Goal: Task Accomplishment & Management: Manage account settings

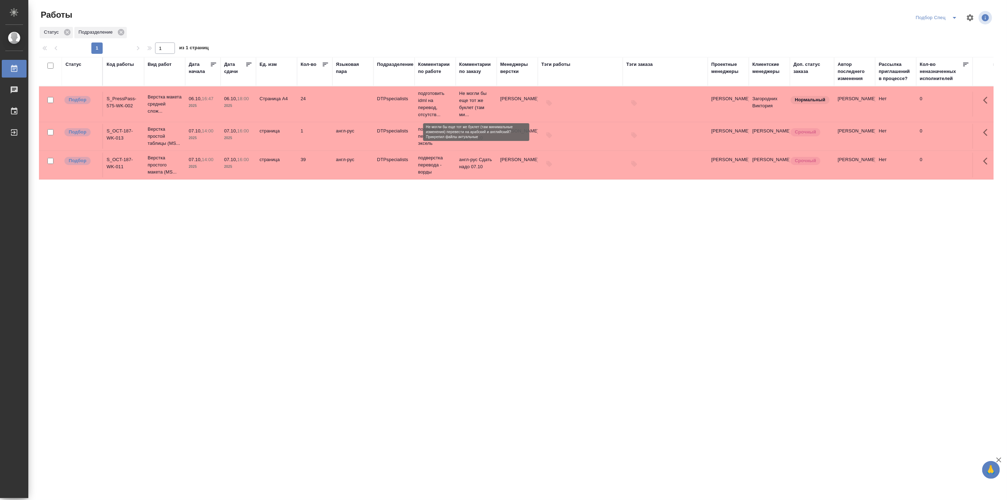
click at [483, 106] on p "Не могли бы еще тот же буклет (там ми..." at bounding box center [476, 104] width 34 height 28
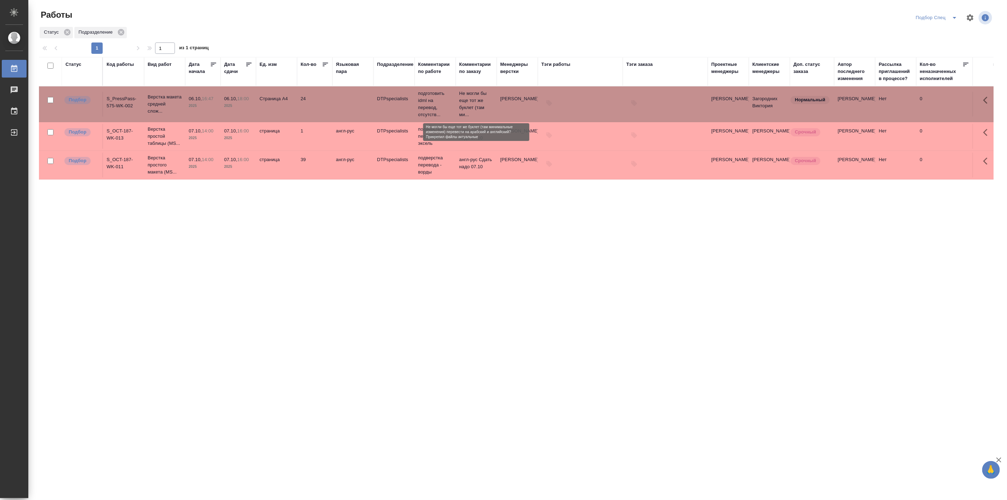
click at [483, 106] on p "Не могли бы еще тот же буклет (там ми..." at bounding box center [476, 104] width 34 height 28
click at [952, 16] on icon "split button" at bounding box center [955, 17] width 8 height 8
click at [926, 76] on li "все" at bounding box center [936, 77] width 49 height 11
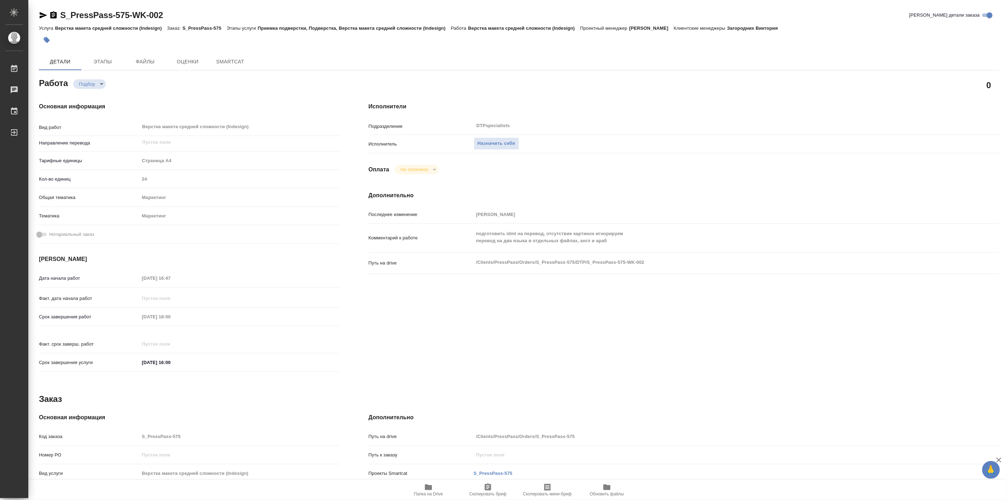
type textarea "x"
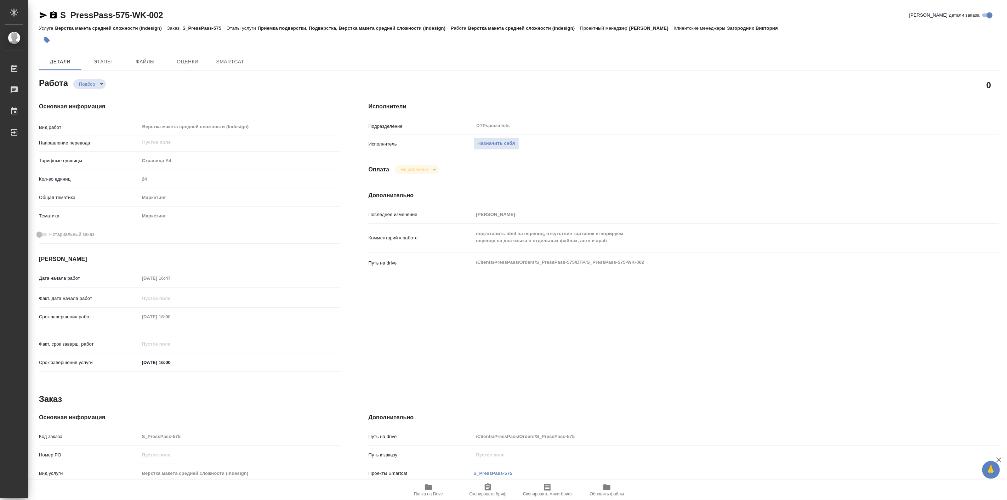
type textarea "x"
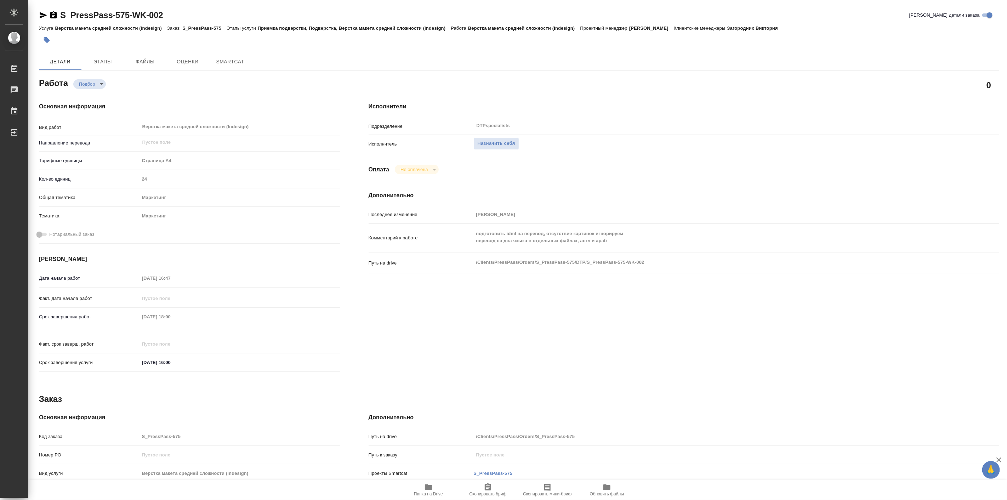
type textarea "x"
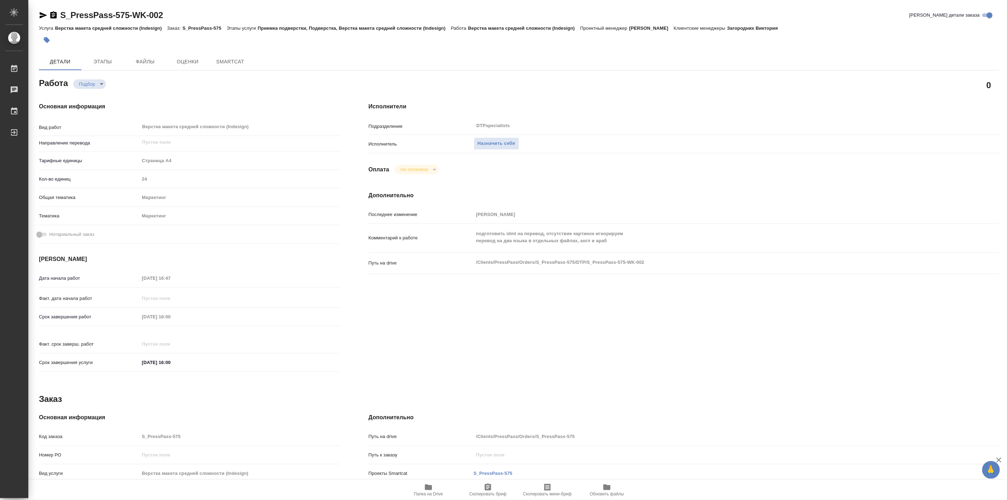
type textarea "x"
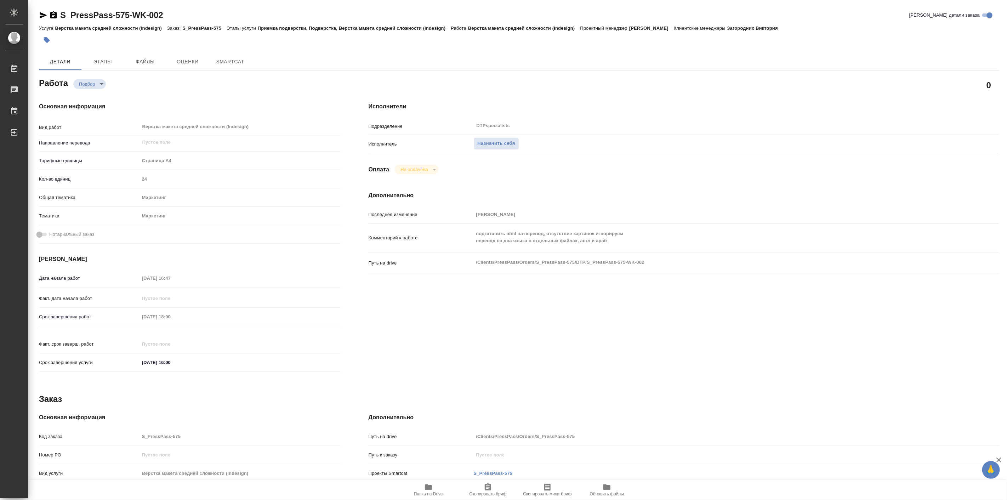
type textarea "x"
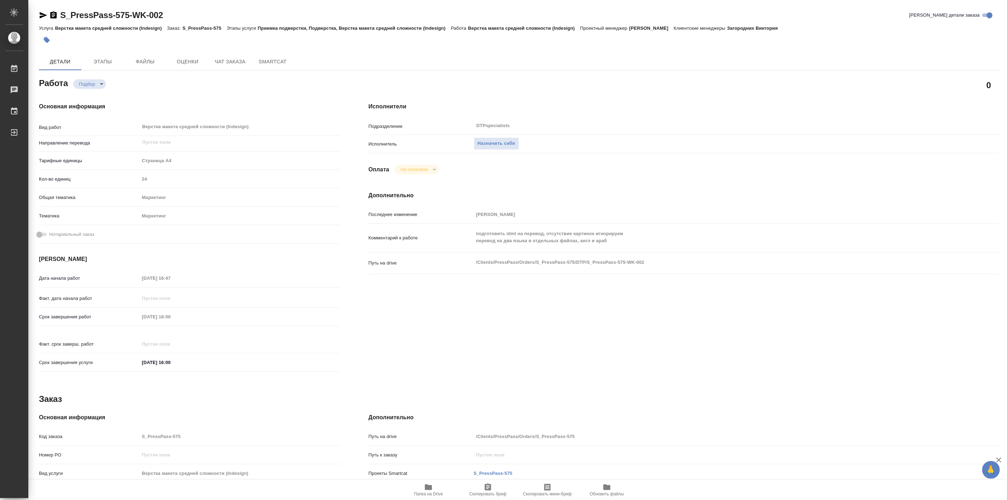
type textarea "x"
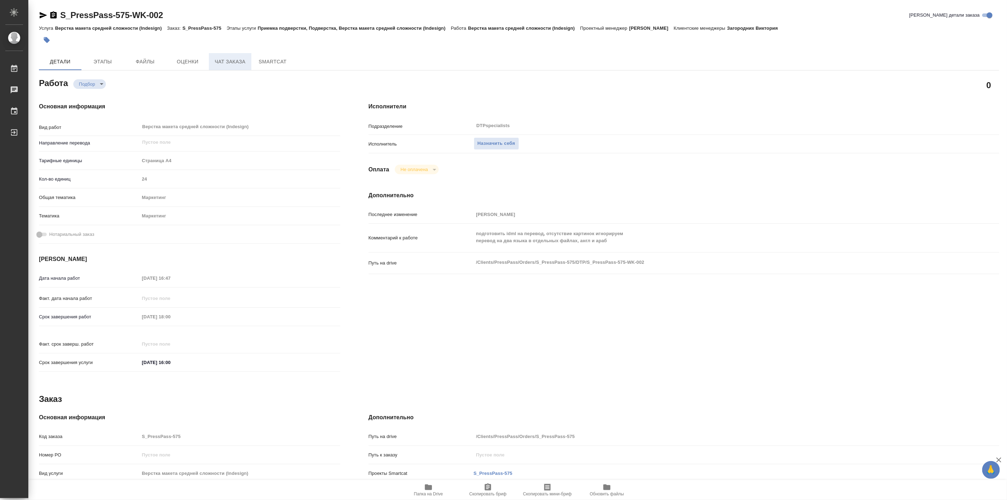
click at [227, 58] on span "Чат заказа" at bounding box center [230, 61] width 34 height 9
type textarea "x"
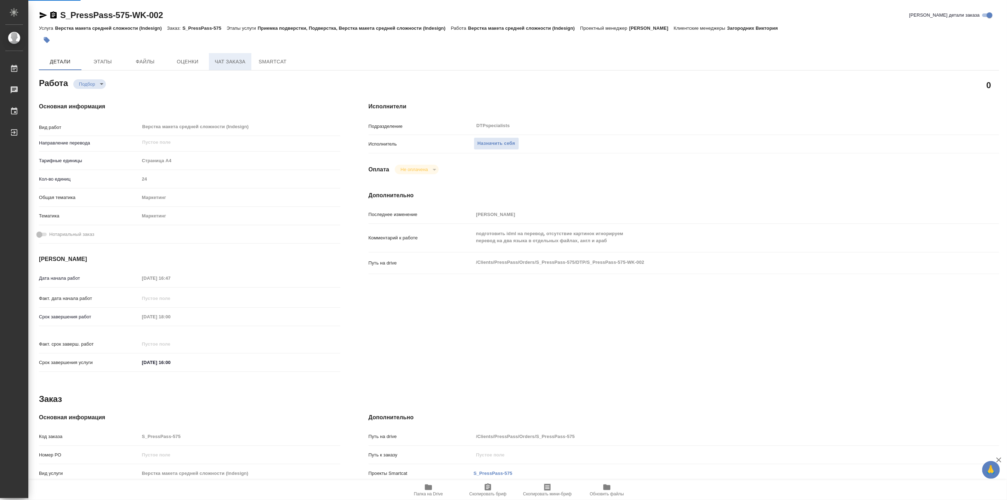
type textarea "x"
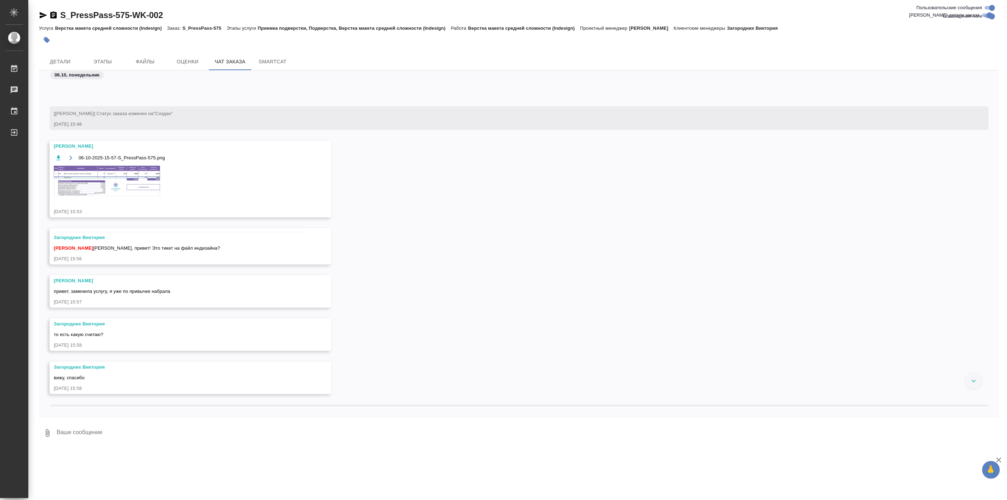
scroll to position [349, 0]
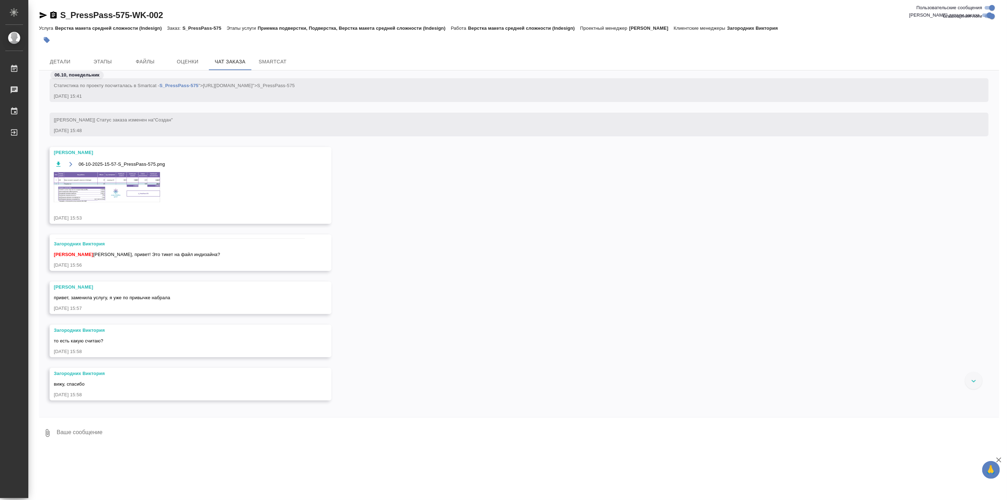
click at [136, 182] on img at bounding box center [107, 187] width 106 height 30
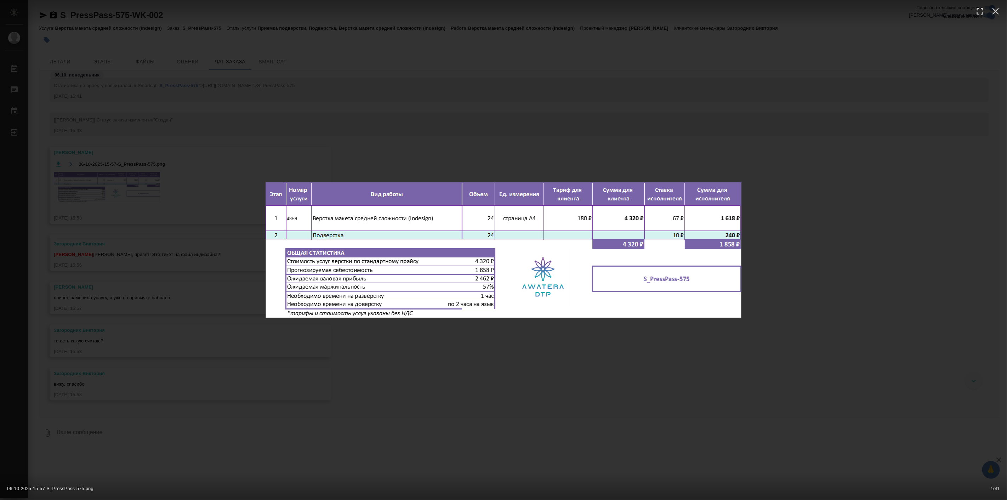
click at [627, 381] on div "06-10-2025-15-57-S_PressPass-575.png 1 of 1" at bounding box center [503, 250] width 1007 height 500
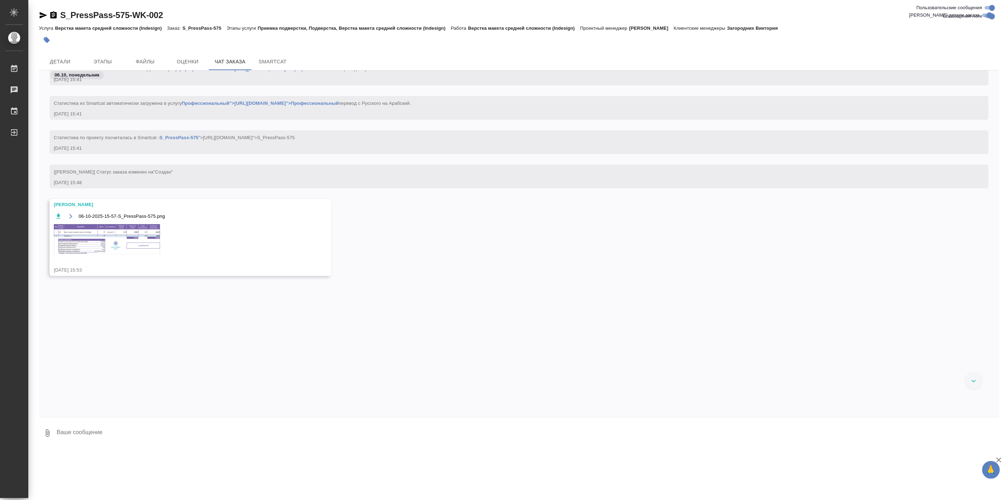
scroll to position [328, 0]
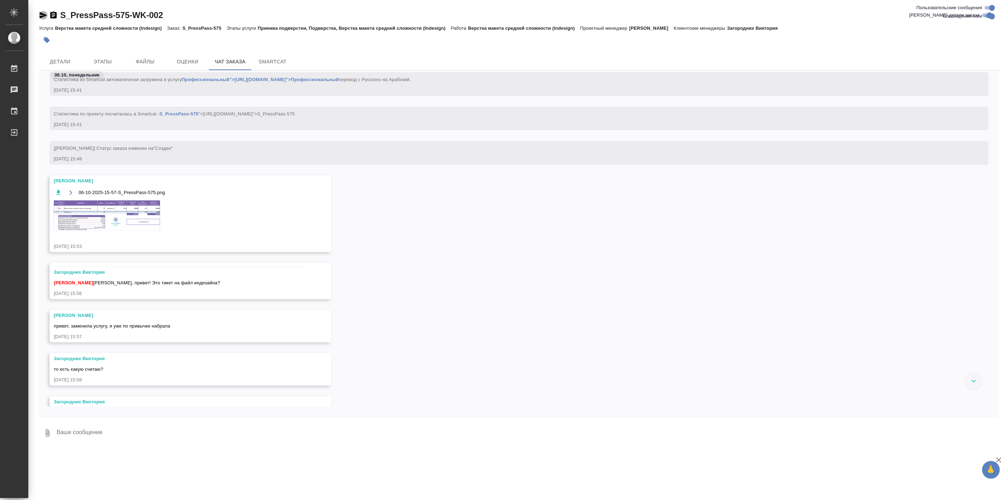
click at [42, 12] on icon "button" at bounding box center [43, 15] width 8 height 8
click at [65, 63] on span "Детали" at bounding box center [60, 61] width 34 height 9
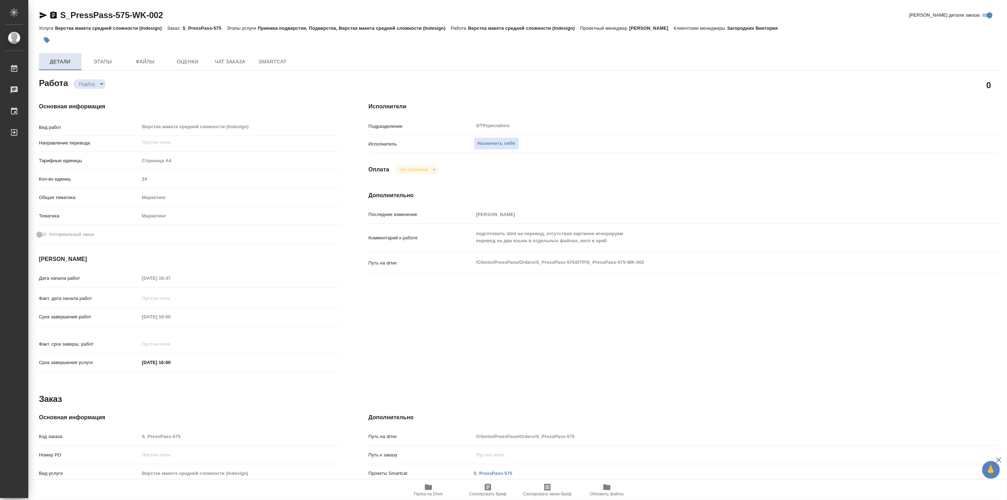
type textarea "x"
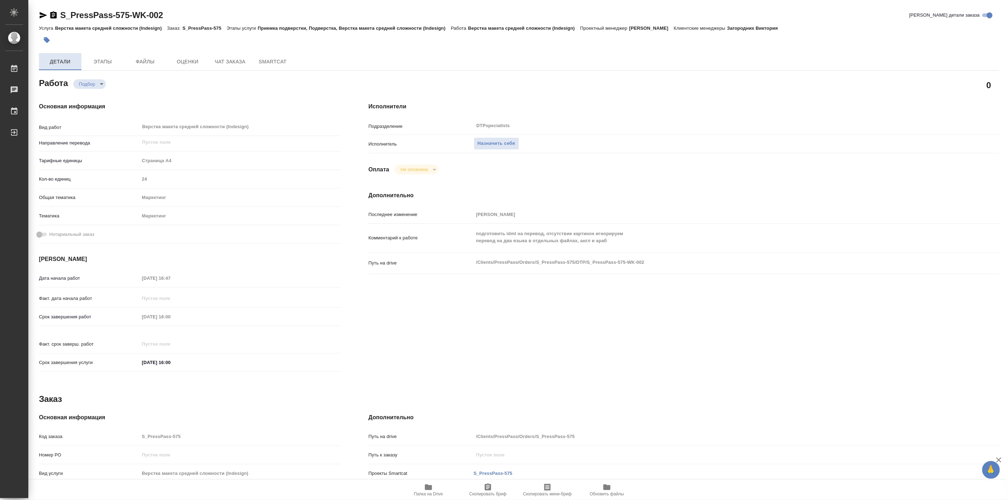
type textarea "x"
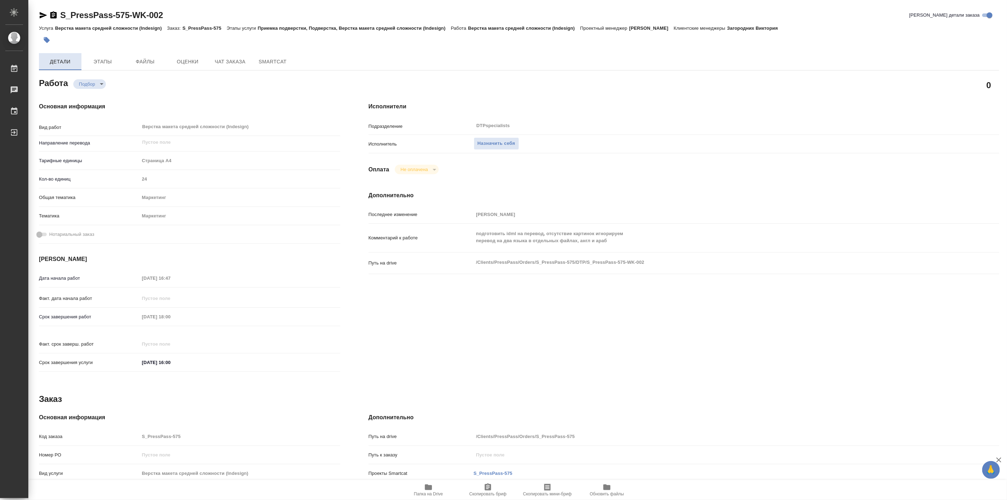
type textarea "x"
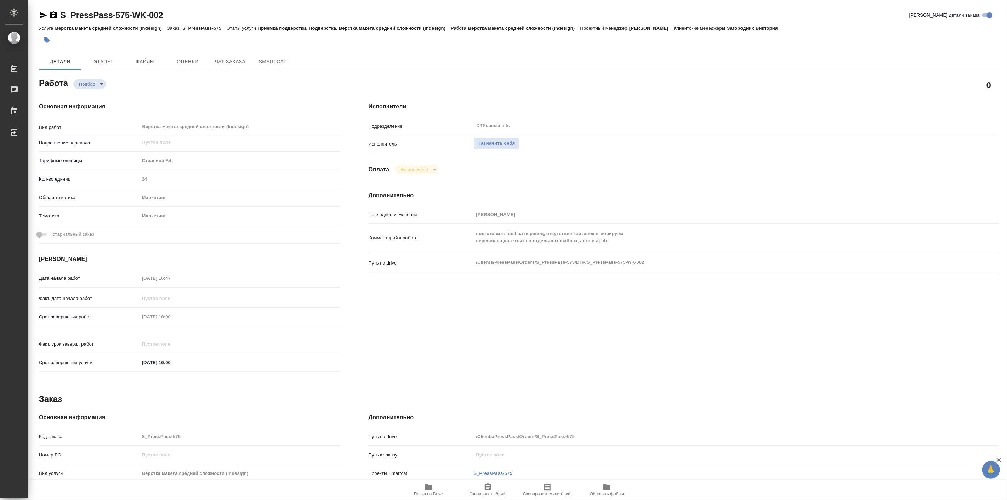
type textarea "x"
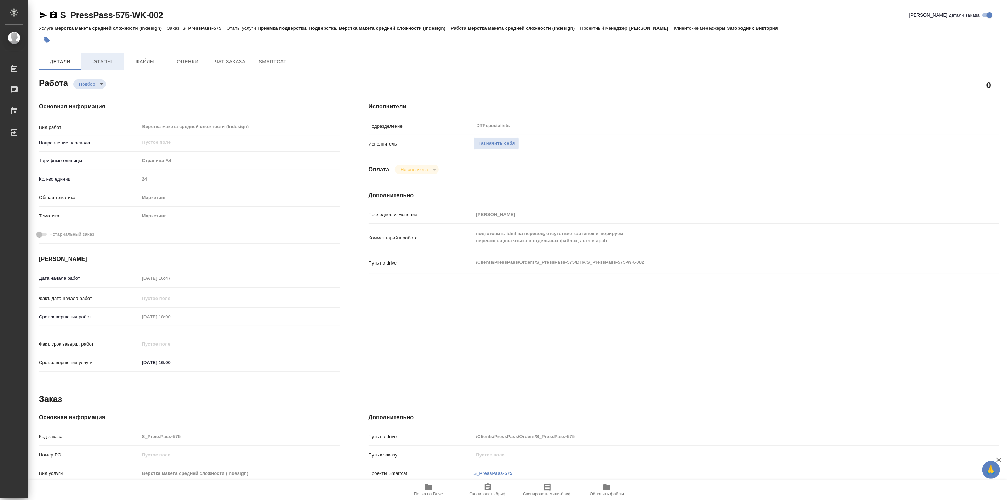
click at [107, 67] on button "Этапы" at bounding box center [102, 61] width 42 height 17
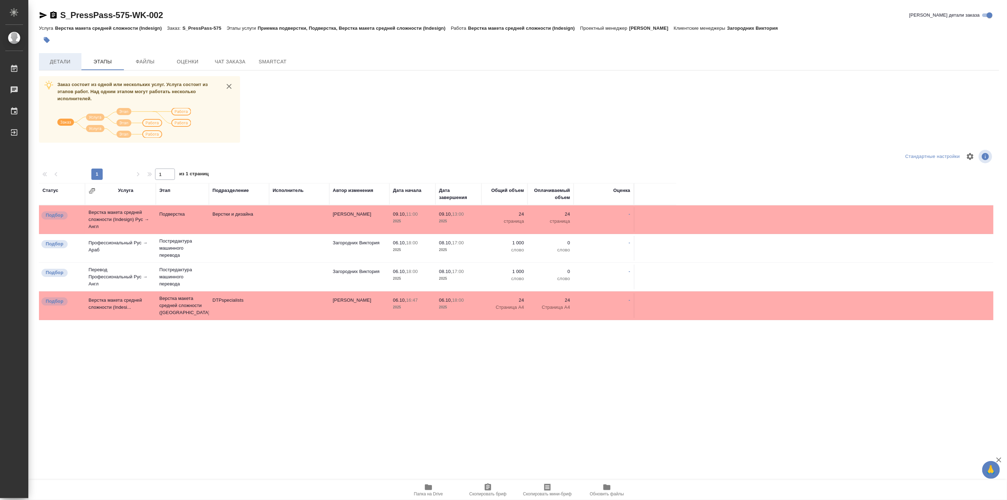
click at [54, 58] on span "Детали" at bounding box center [60, 61] width 34 height 9
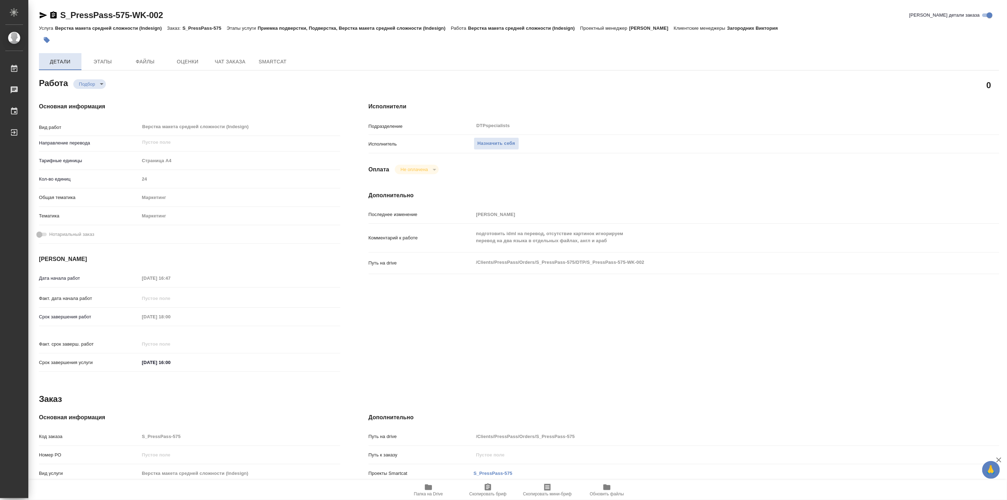
type textarea "x"
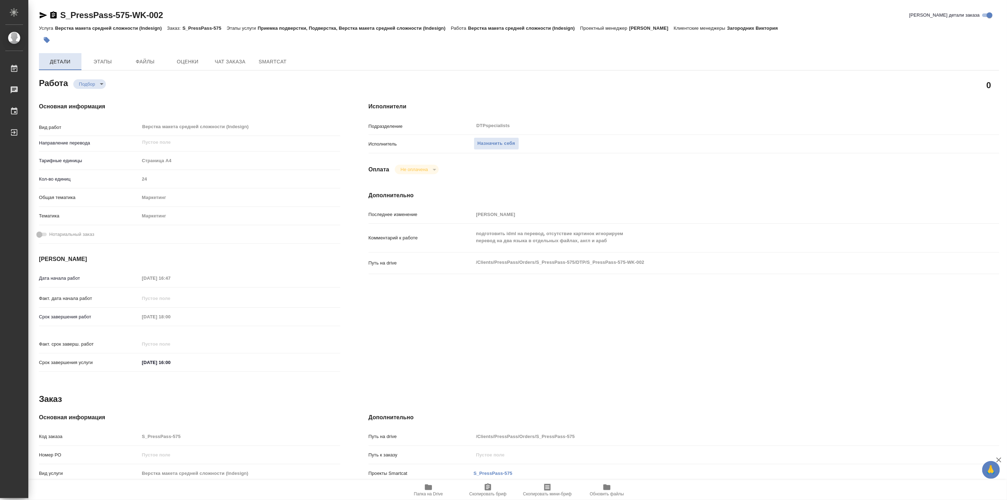
type textarea "x"
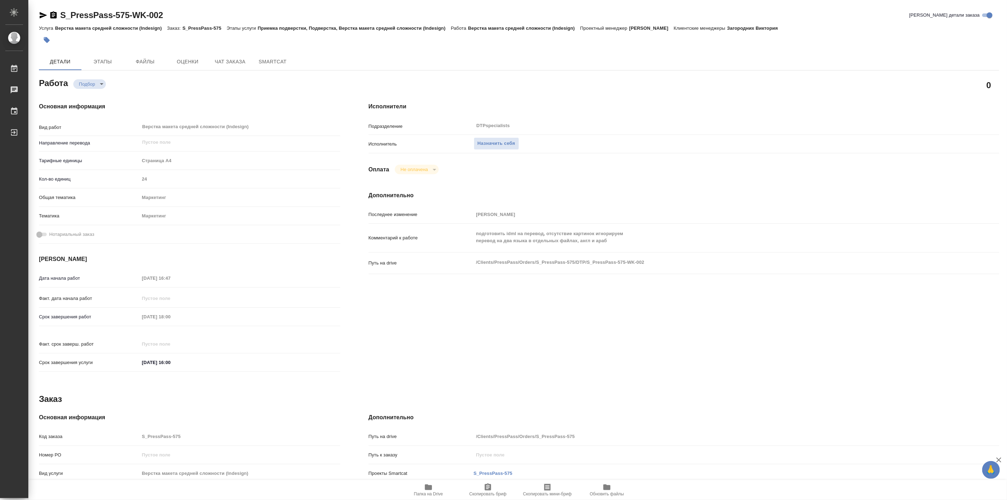
type textarea "x"
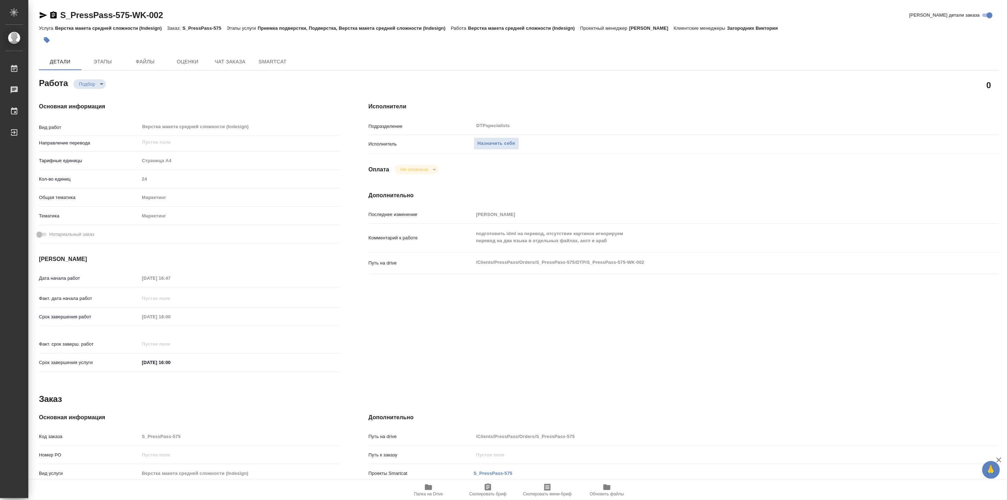
type textarea "x"
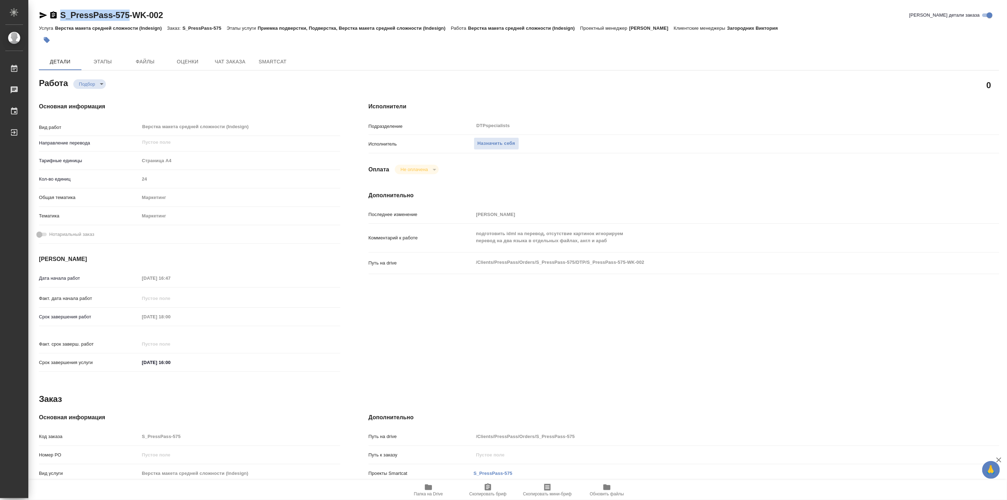
drag, startPoint x: 58, startPoint y: 0, endPoint x: 128, endPoint y: 20, distance: 72.1
click at [128, 20] on div "S_PressPass-575-WK-002 Кратко детали заказа Услуга Верстка макета средней сложн…" at bounding box center [519, 301] width 968 height 603
copy link "S_PressPass-575"
click at [427, 482] on button "Папка на Drive" at bounding box center [428, 490] width 59 height 20
click at [42, 14] on icon "button" at bounding box center [43, 15] width 7 height 6
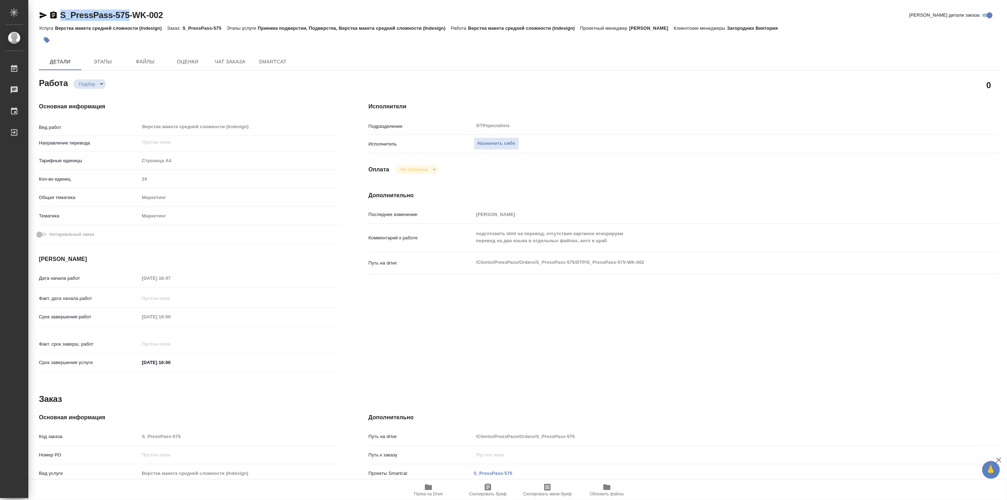
copy link "S_PressPass-575"
type textarea "x"
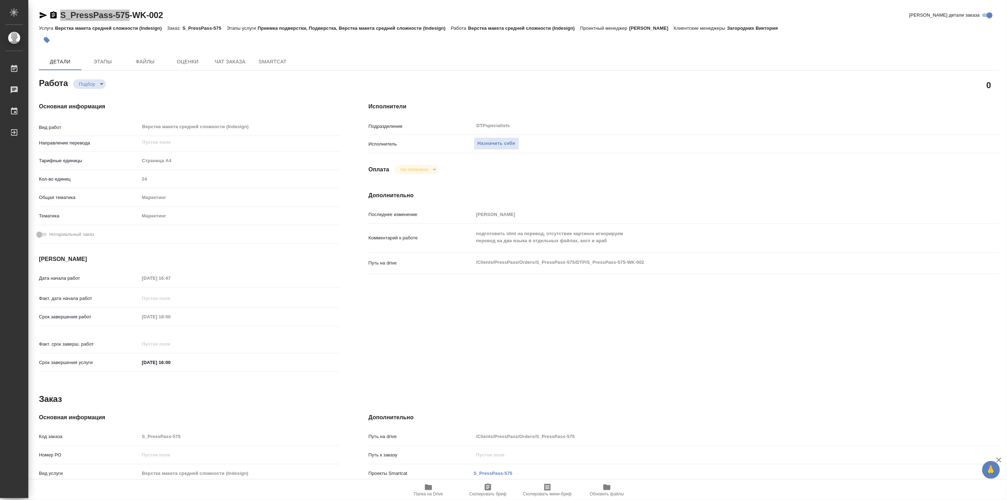
type textarea "x"
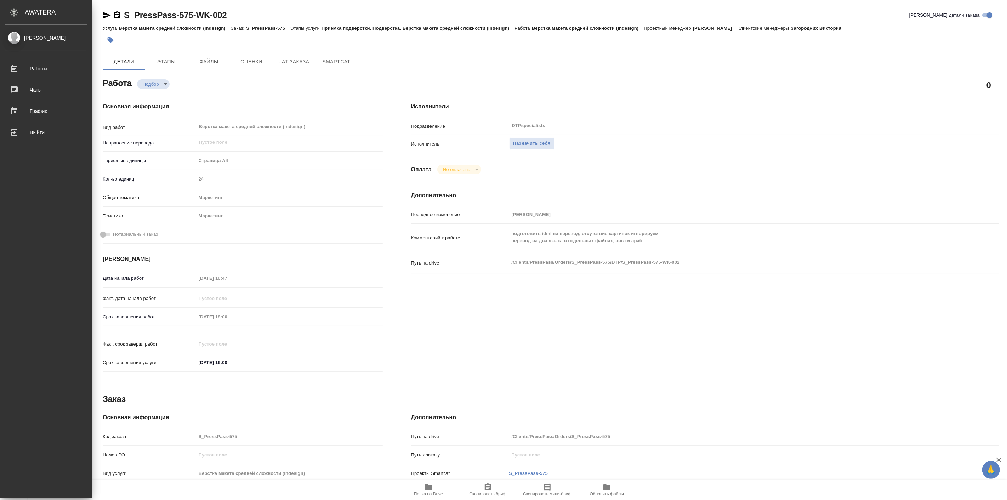
type textarea "x"
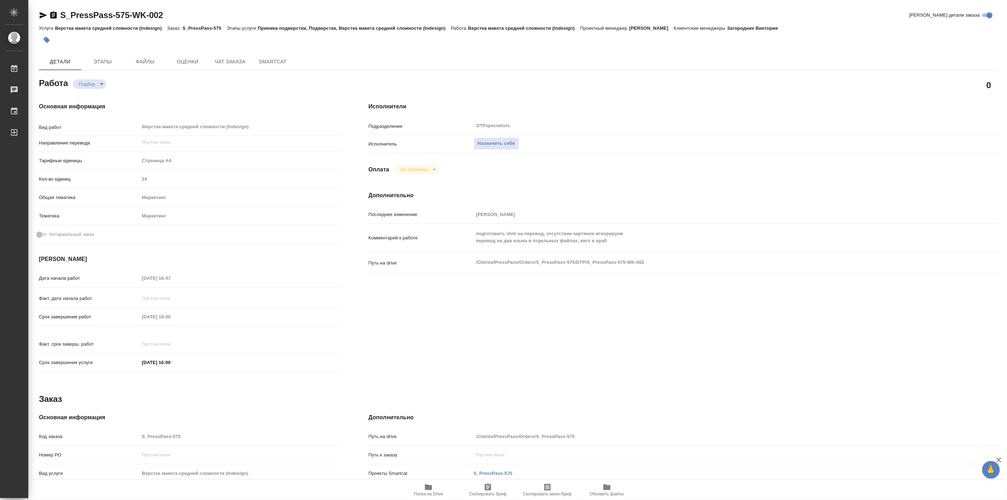
click at [161, 103] on h4 "Основная информация" at bounding box center [189, 106] width 301 height 8
click at [282, 79] on div "Работа Подбор recruiting" at bounding box center [189, 82] width 301 height 13
click at [151, 44] on div at bounding box center [359, 40] width 640 height 16
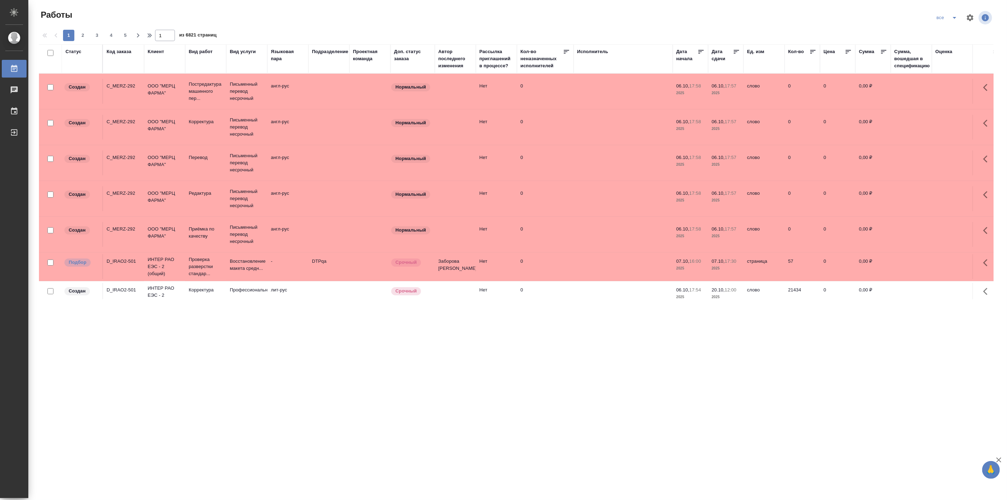
click at [116, 50] on div "Код заказа" at bounding box center [119, 51] width 25 height 7
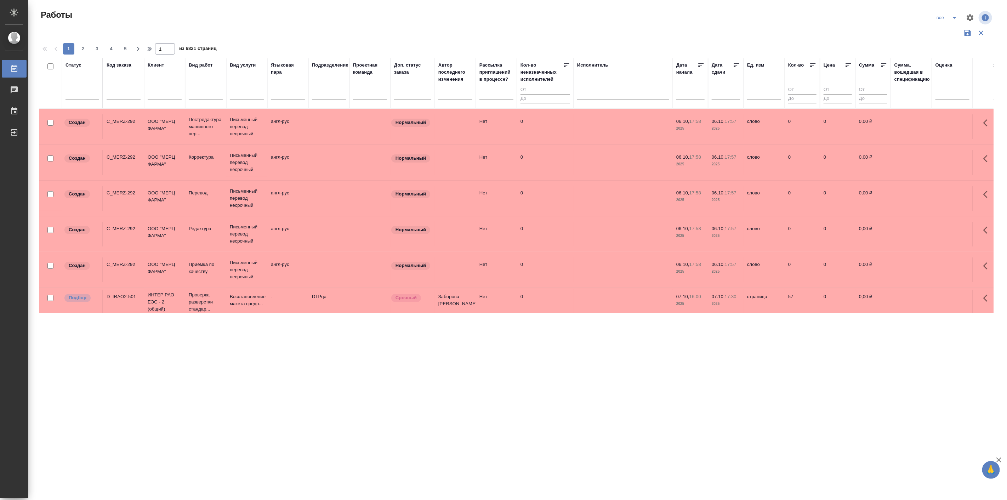
click at [126, 91] on input "text" at bounding box center [124, 95] width 34 height 9
paste input "S_PressPass-574"
type input "S_PressPass-574"
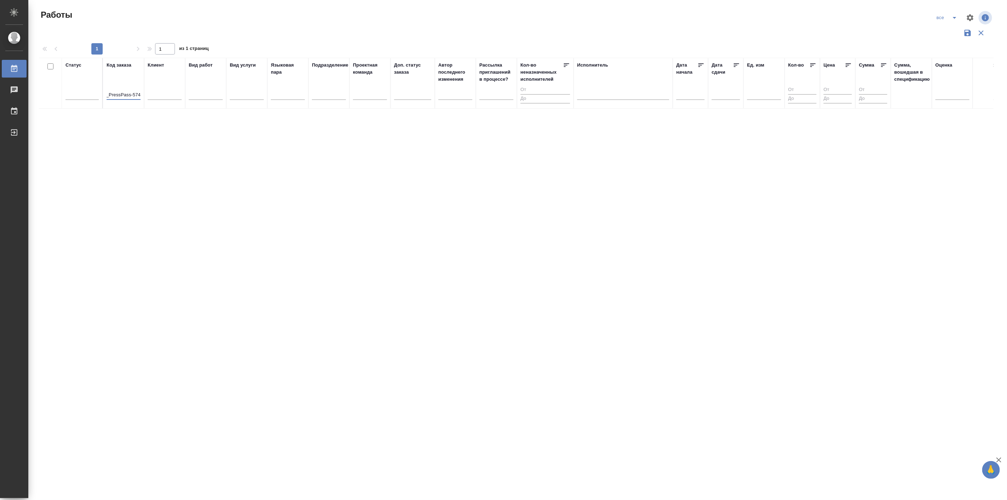
scroll to position [0, 0]
click at [983, 33] on icon "button" at bounding box center [981, 33] width 8 height 8
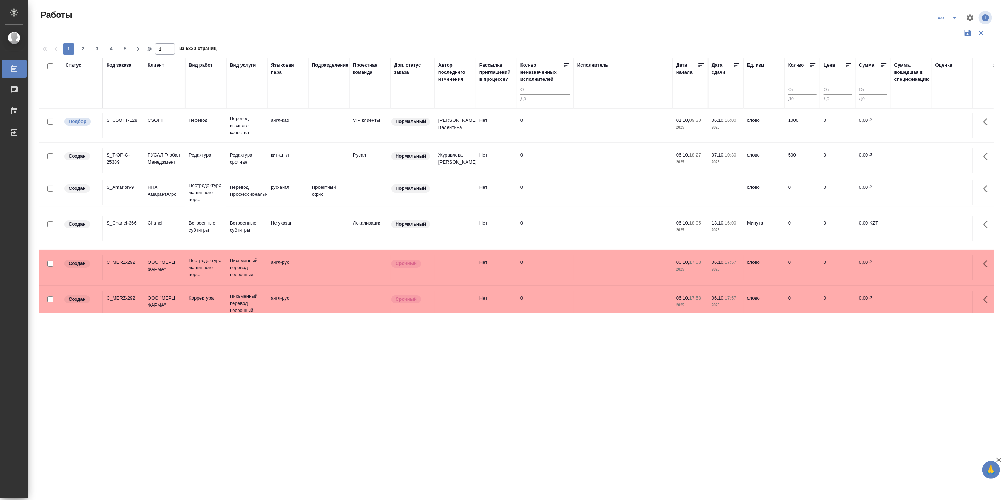
click at [161, 392] on div ".cls-1 fill:#fff; AWATERA Linova Polina Работы 0 Чаты График Выйти Работы все 1…" at bounding box center [503, 250] width 1007 height 500
click at [955, 19] on icon "split button" at bounding box center [955, 17] width 8 height 8
click at [940, 100] on li "Подбор Спец" at bounding box center [947, 99] width 42 height 11
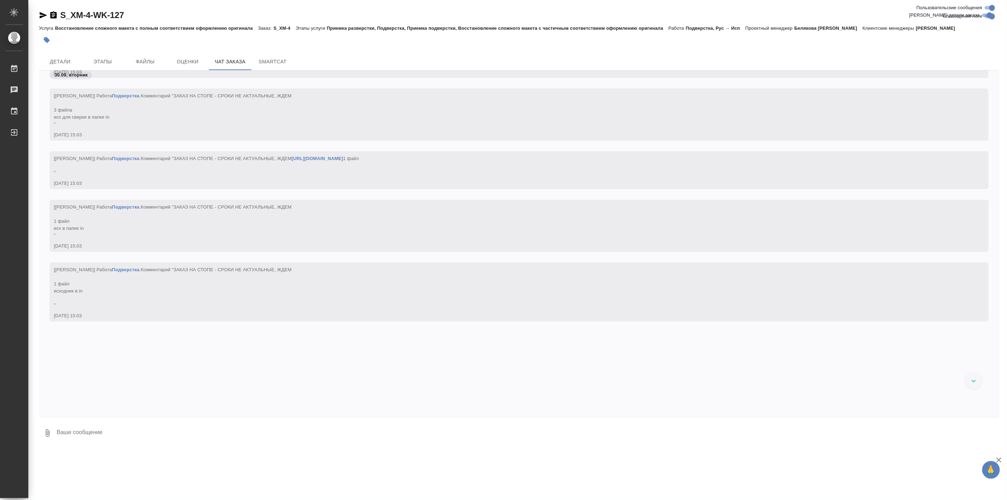
scroll to position [58202, 0]
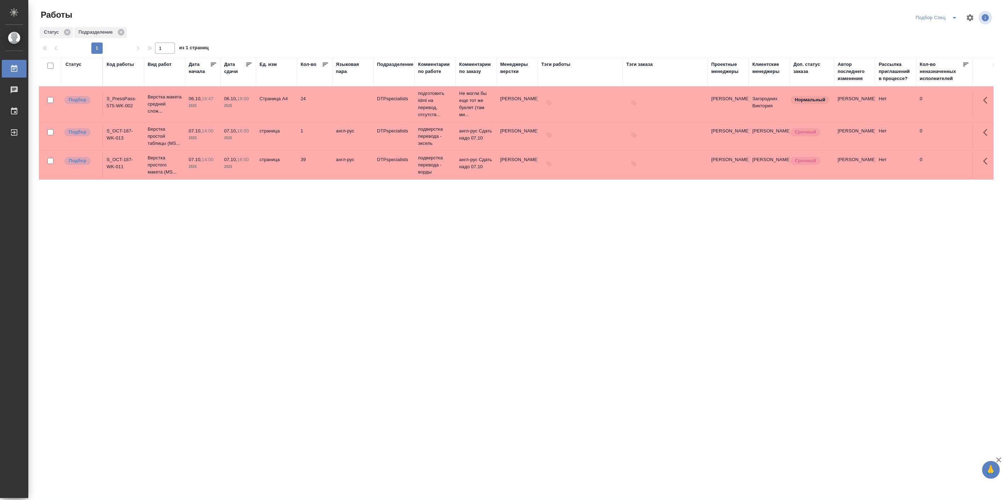
click at [268, 99] on td "Страница А4" at bounding box center [276, 104] width 41 height 25
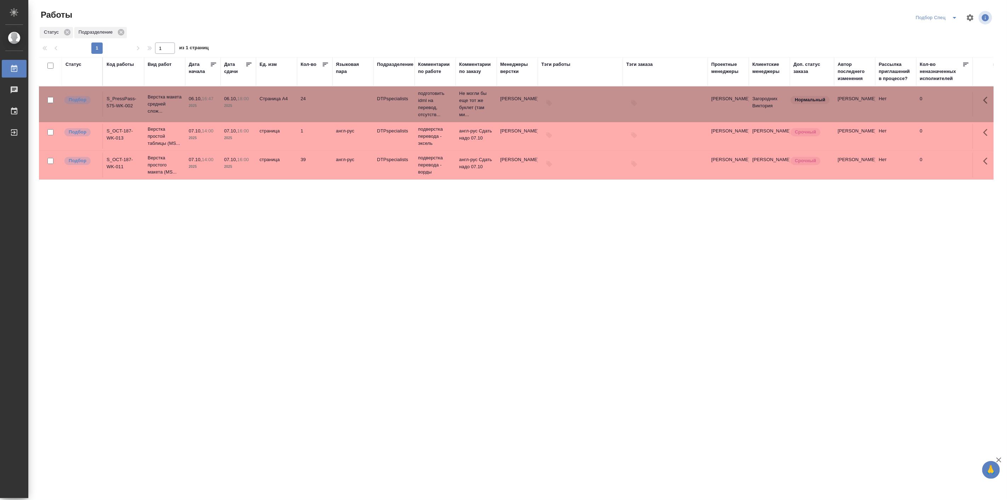
click at [268, 99] on td "Страница А4" at bounding box center [276, 104] width 41 height 25
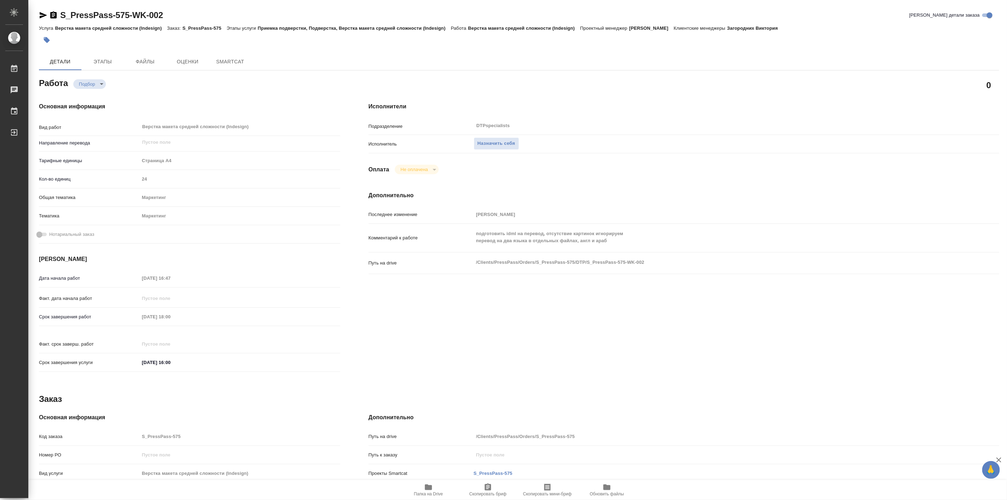
type textarea "x"
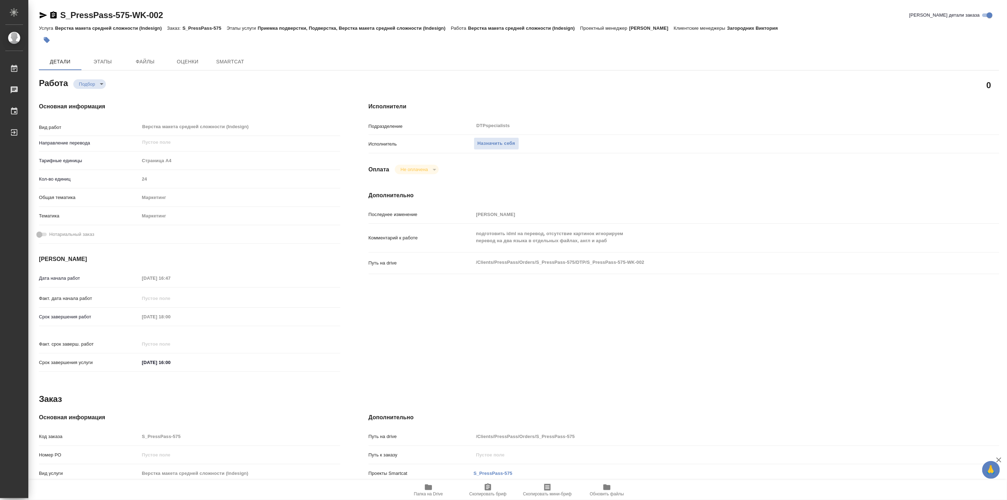
type textarea "x"
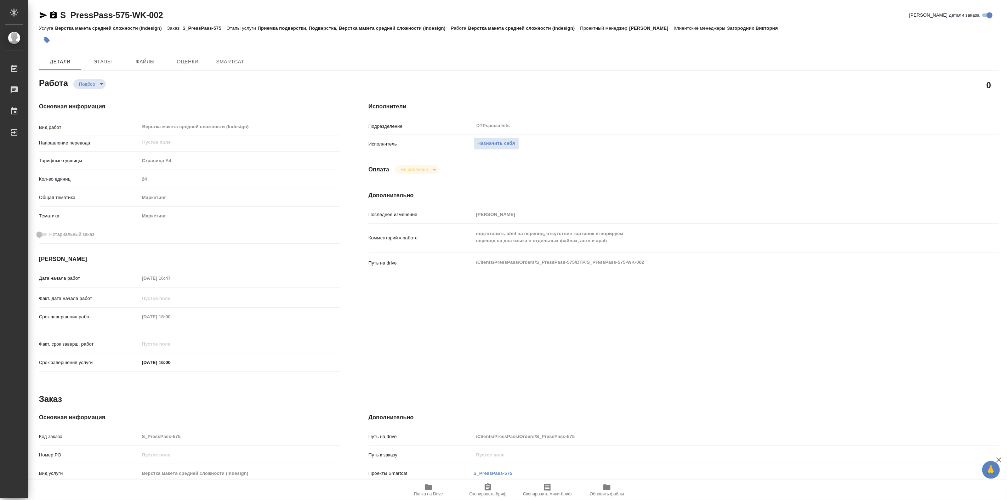
type textarea "x"
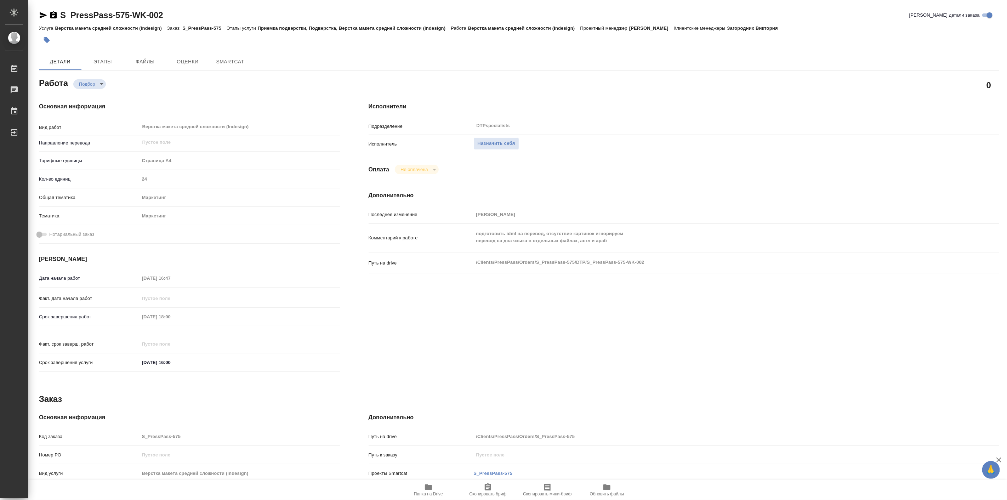
type textarea "x"
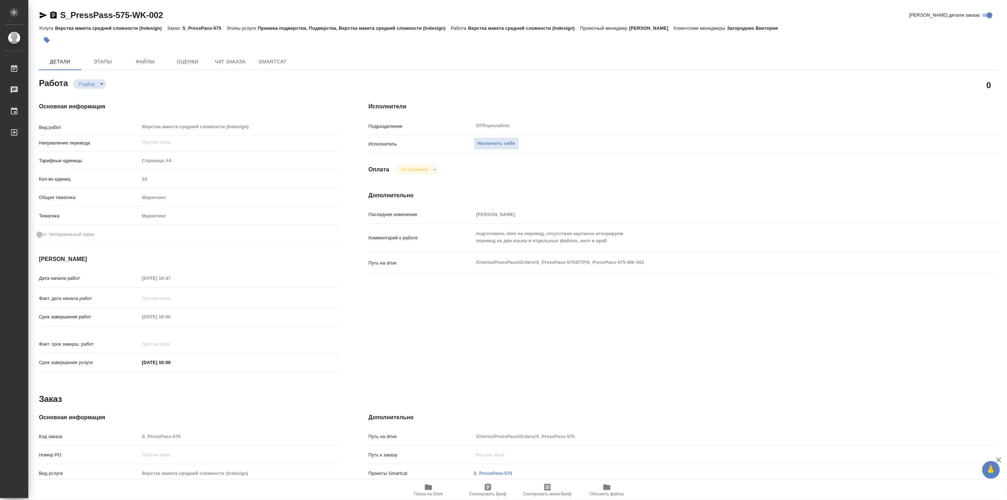
type textarea "x"
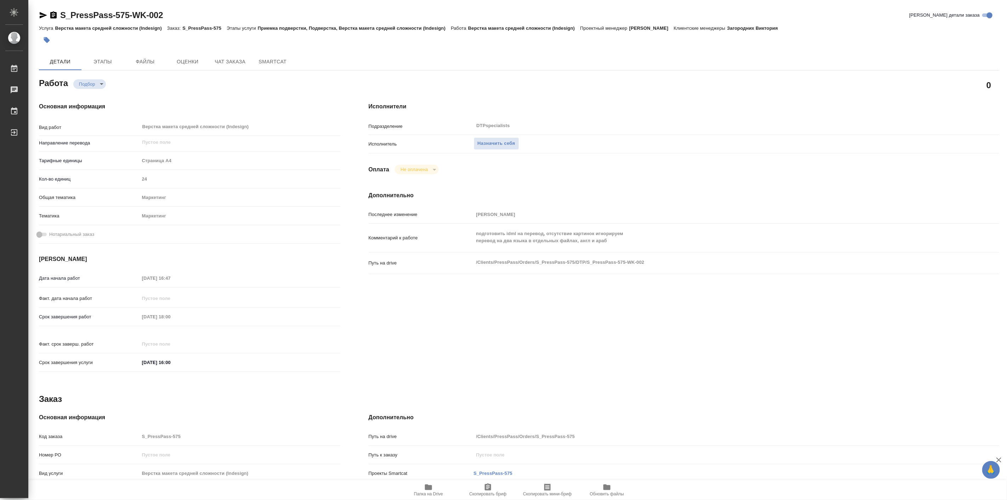
type textarea "x"
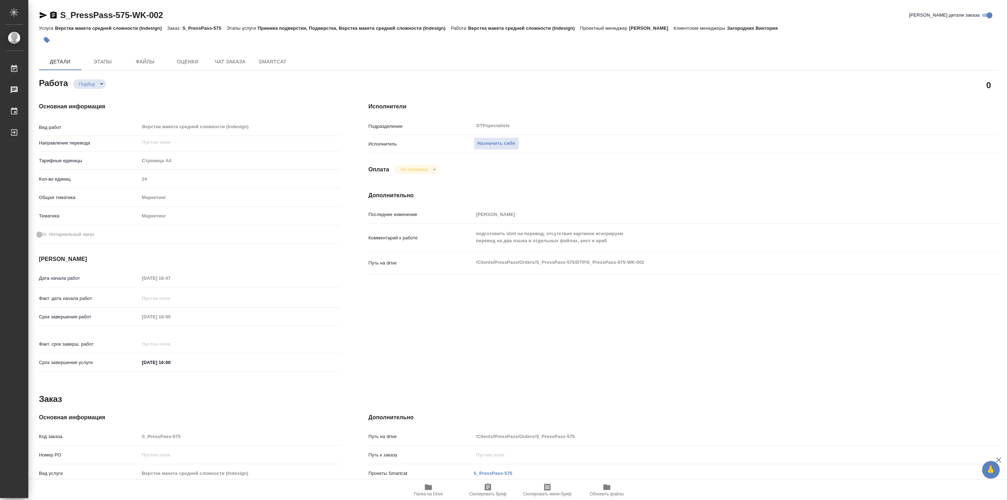
click at [197, 92] on div "Основная информация Вид работ Верстка макета средней сложности (Indesign) x ​ Н…" at bounding box center [190, 239] width 330 height 302
click at [236, 57] on span "Чат заказа" at bounding box center [230, 61] width 34 height 9
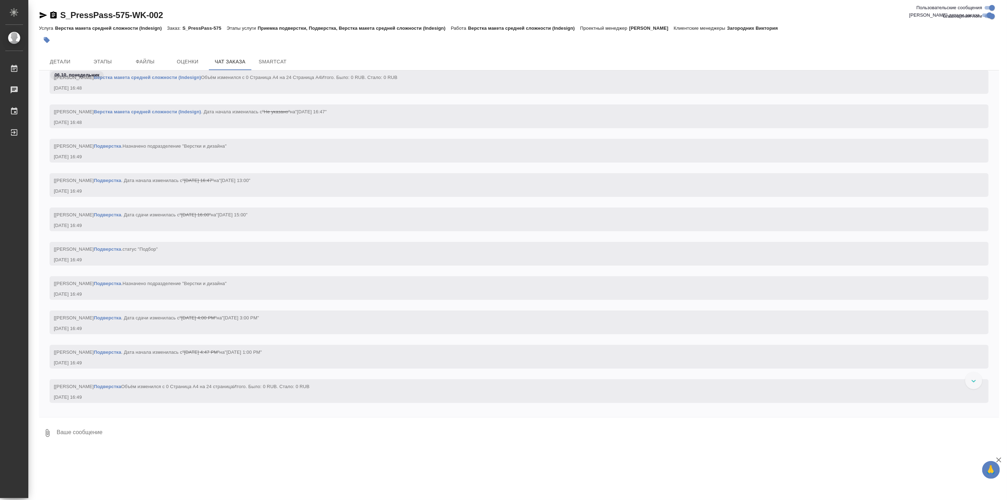
scroll to position [1656, 0]
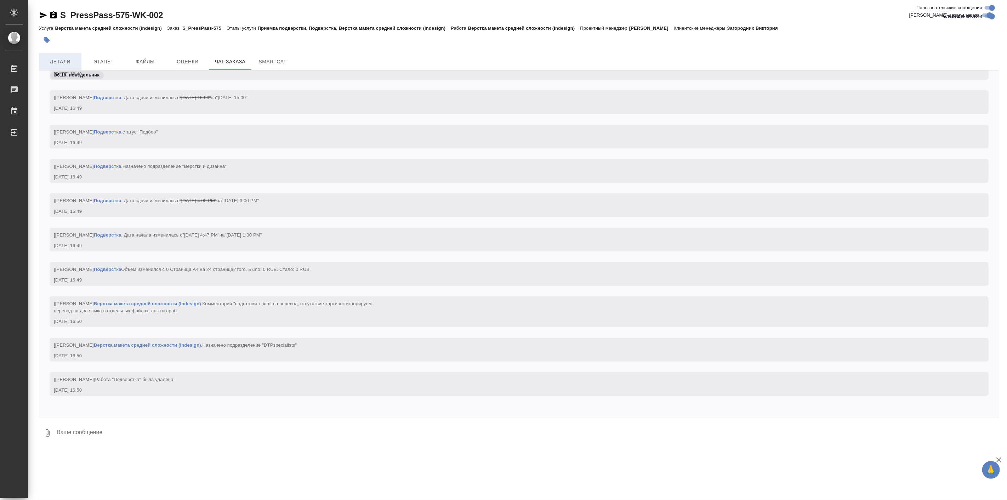
click at [62, 62] on span "Детали" at bounding box center [60, 61] width 34 height 9
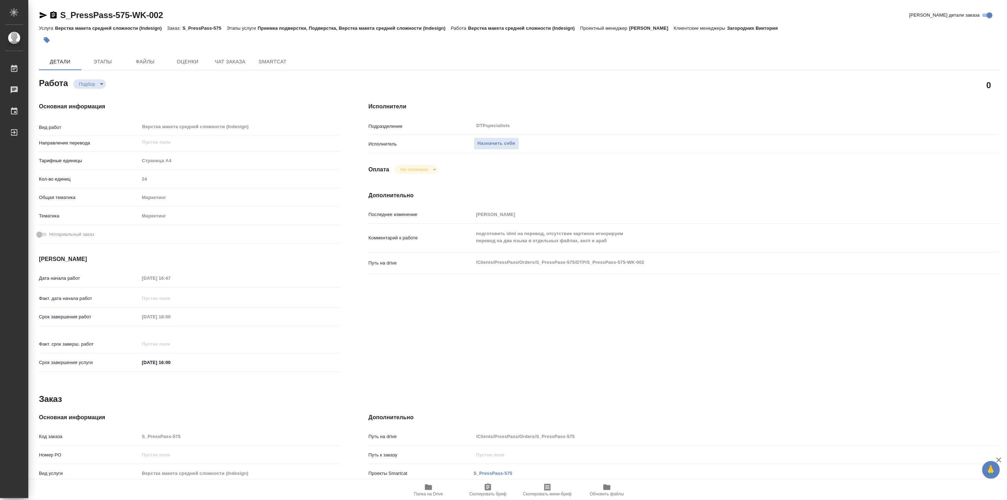
type textarea "x"
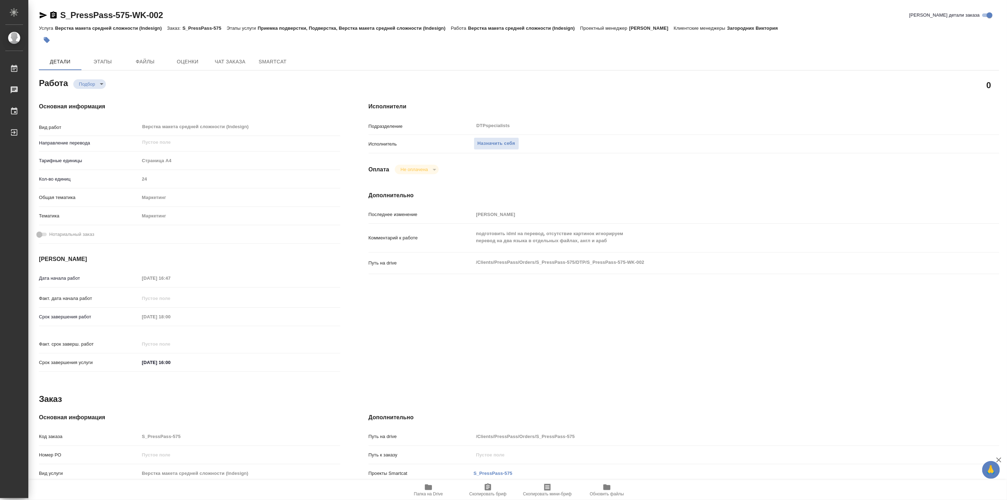
type textarea "x"
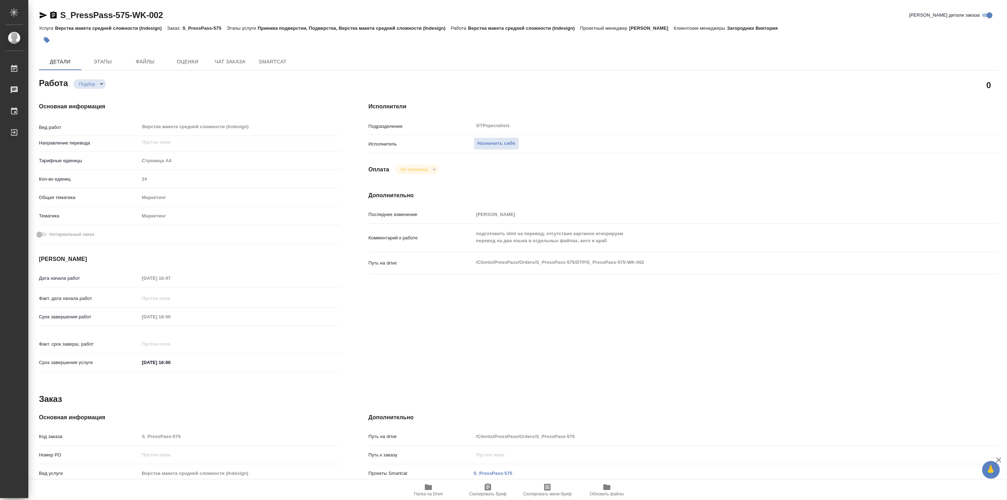
type textarea "x"
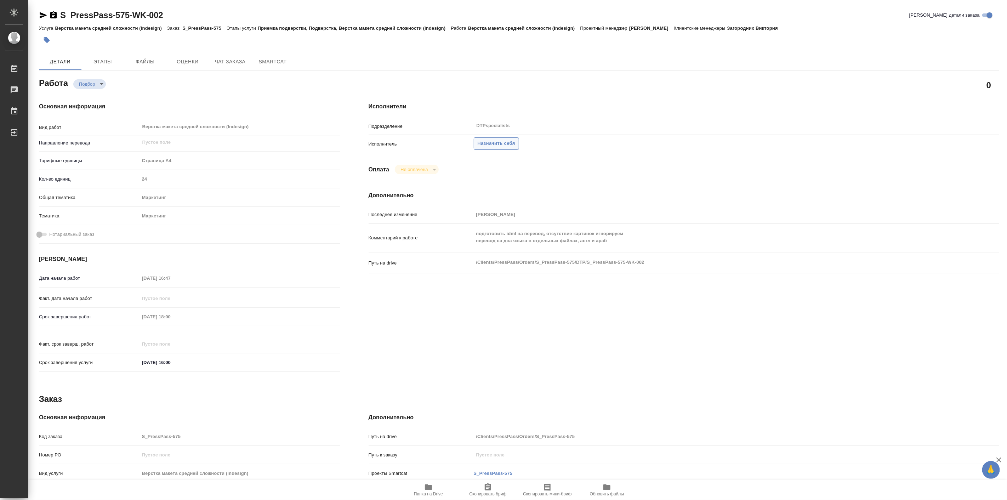
type textarea "x"
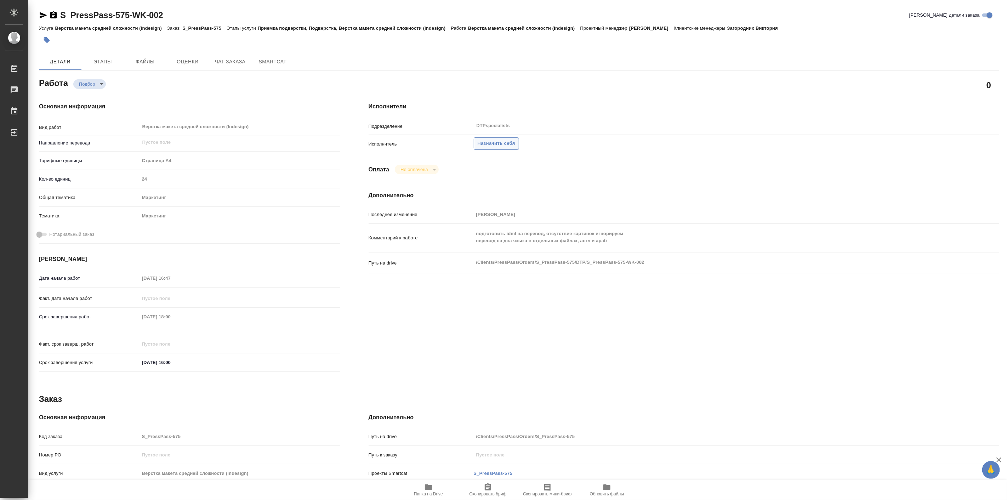
click at [497, 143] on span "Назначить себя" at bounding box center [497, 144] width 38 height 8
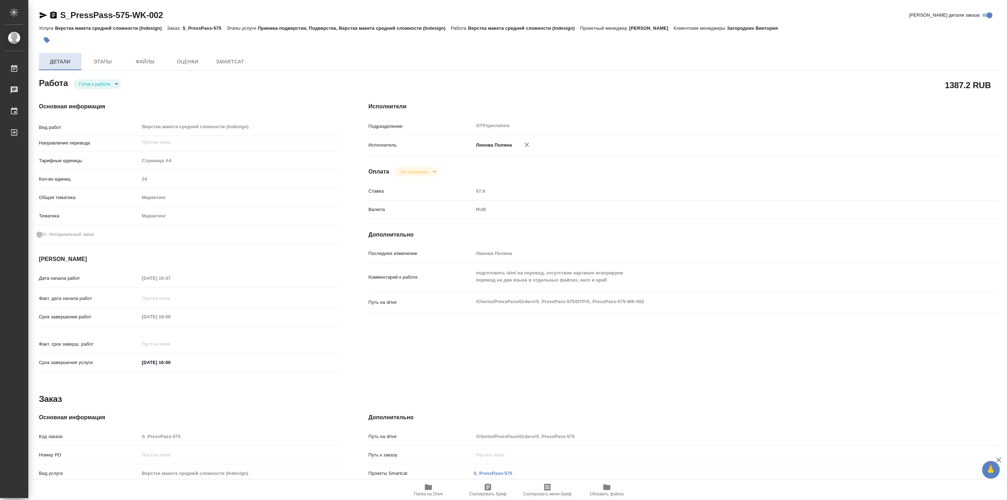
type textarea "x"
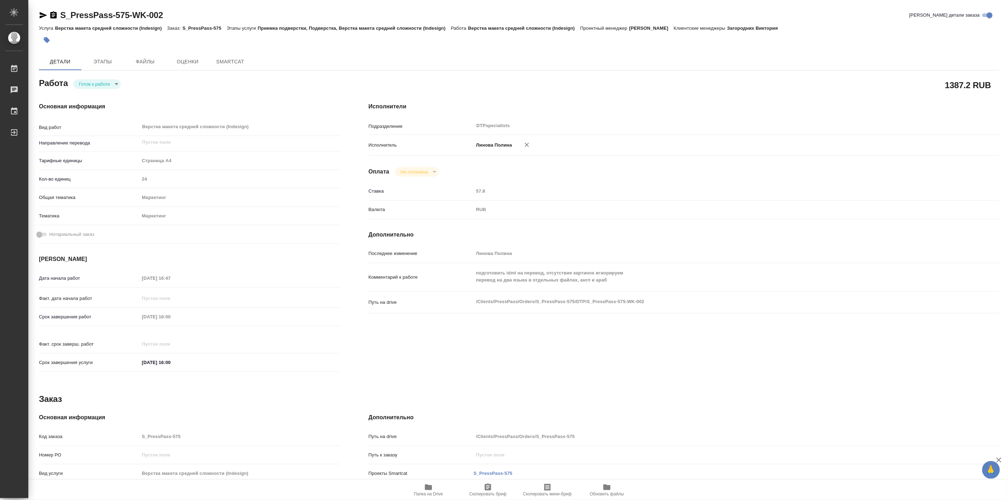
type textarea "x"
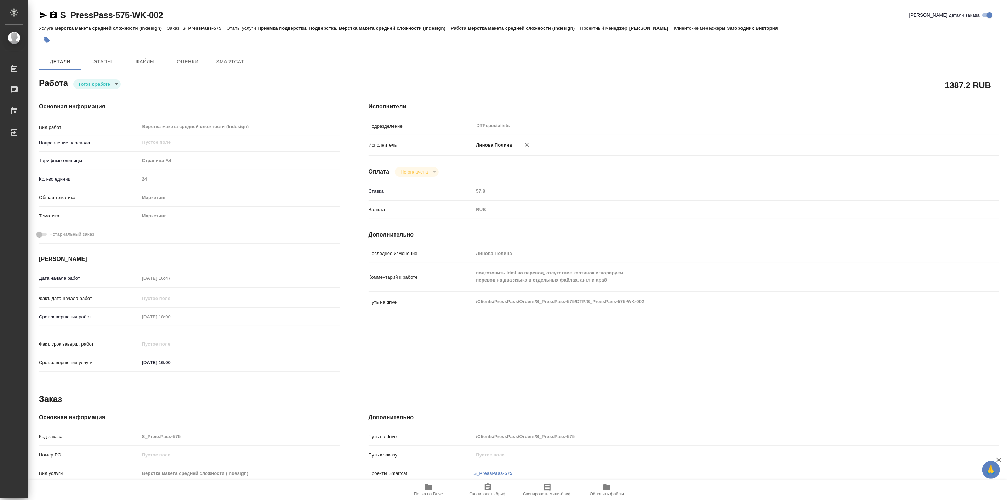
type textarea "x"
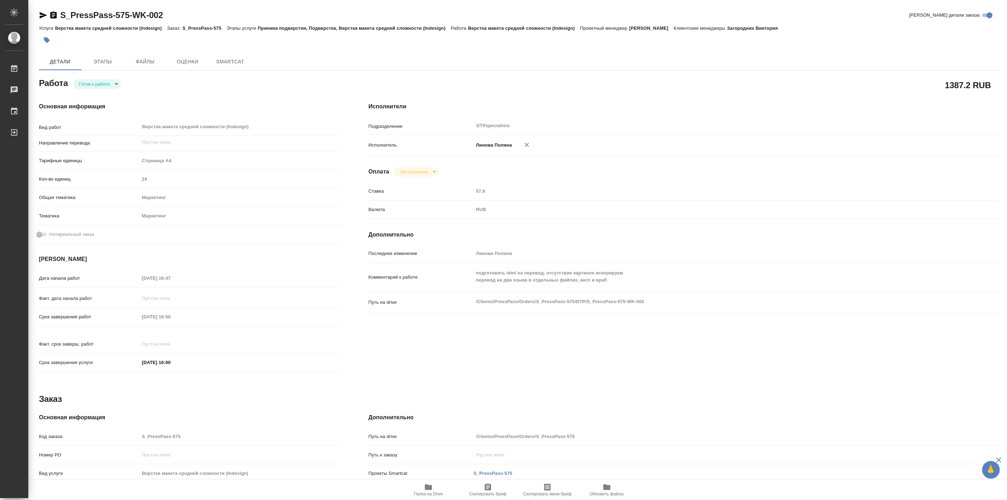
type textarea "x"
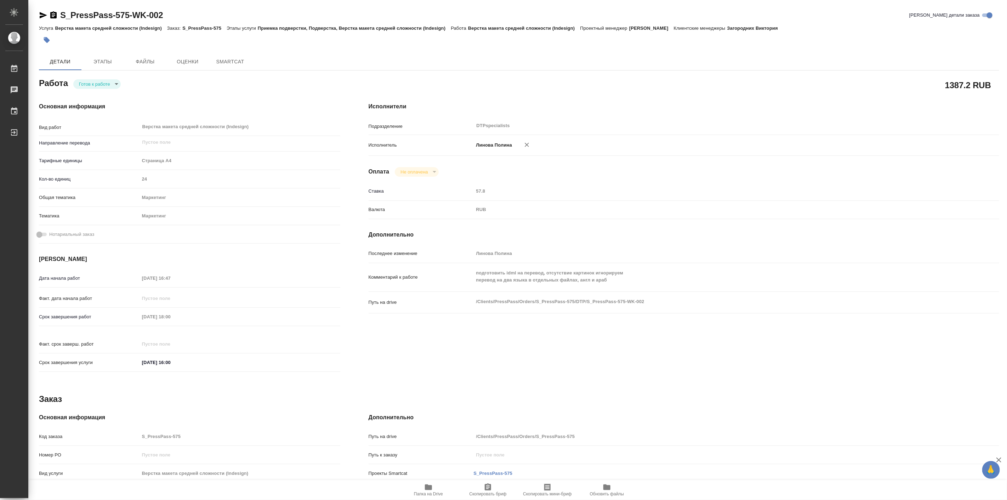
type textarea "x"
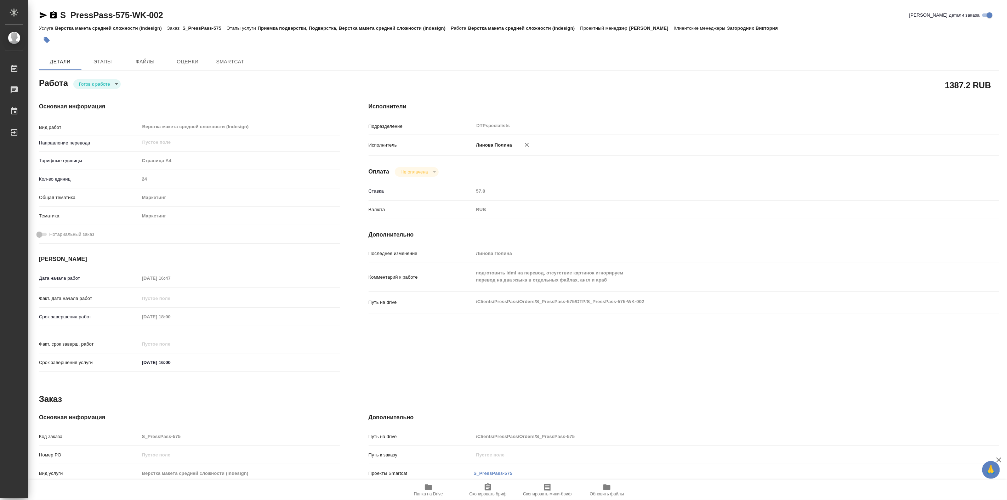
type textarea "x"
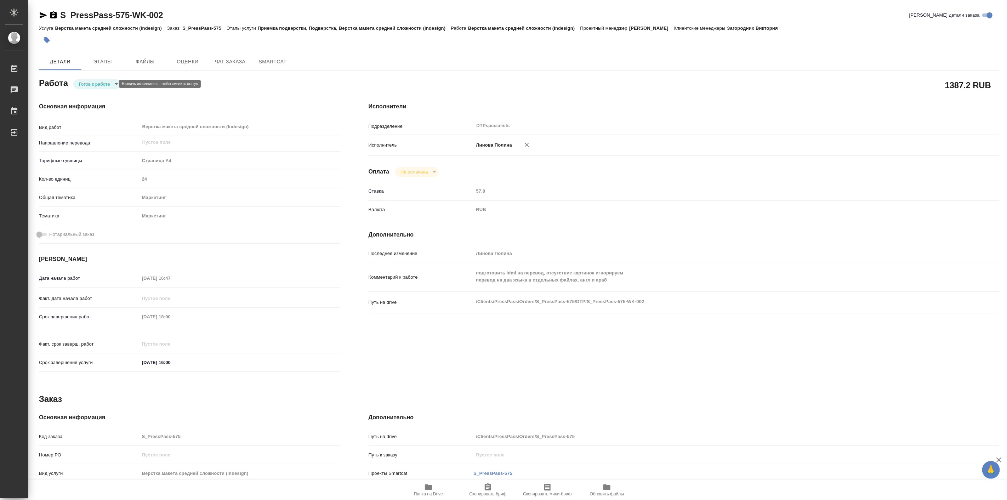
click at [82, 83] on body "🙏 .cls-1 fill:#fff; AWATERA [PERSON_NAME] Работы Чаты График Выйти S_PressPass-…" at bounding box center [503, 250] width 1007 height 500
click at [93, 84] on button "В работе" at bounding box center [90, 84] width 23 height 8
type textarea "x"
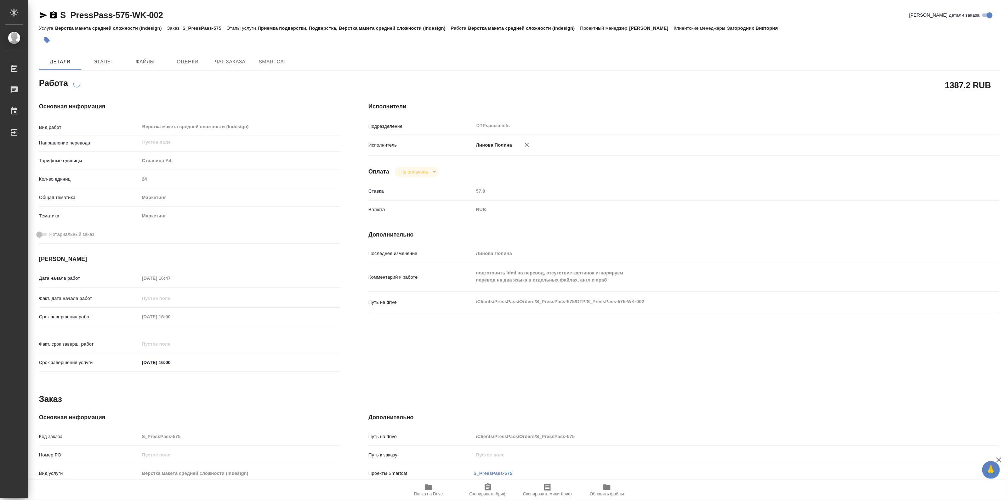
type textarea "x"
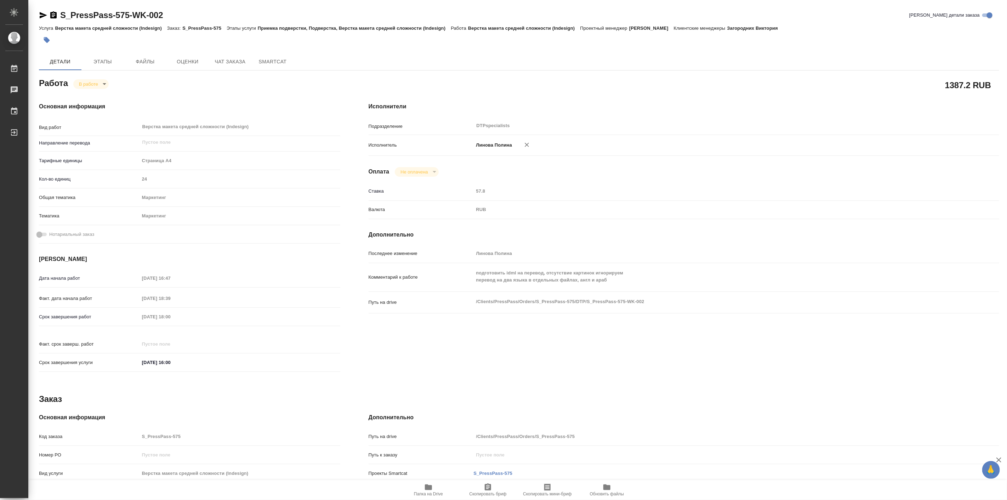
type textarea "x"
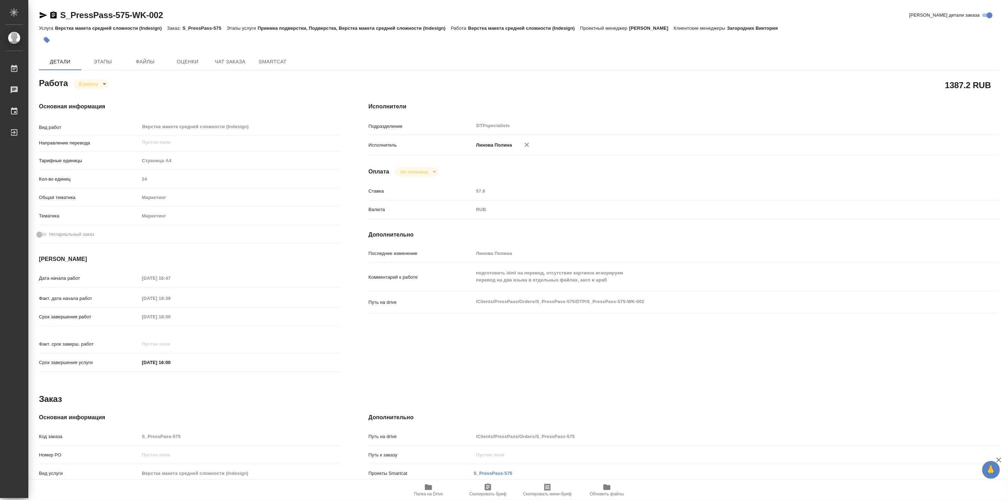
type textarea "x"
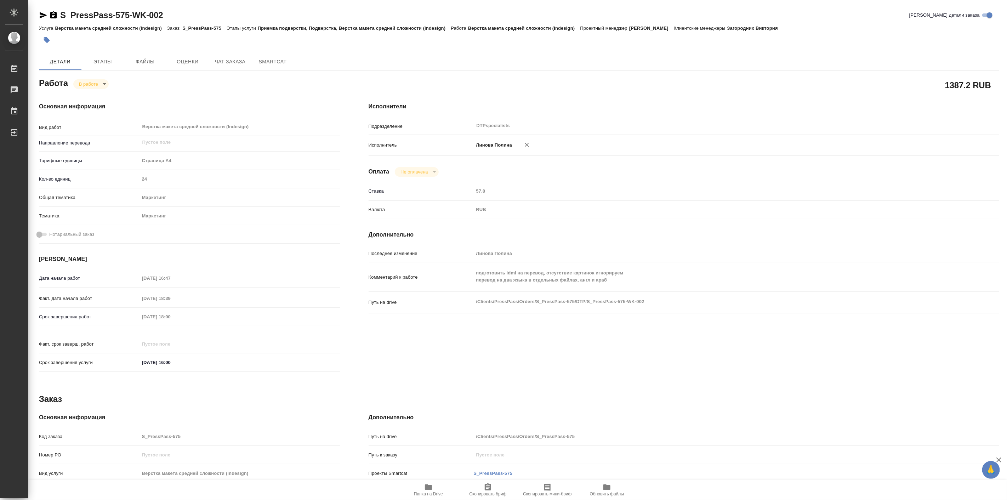
type textarea "x"
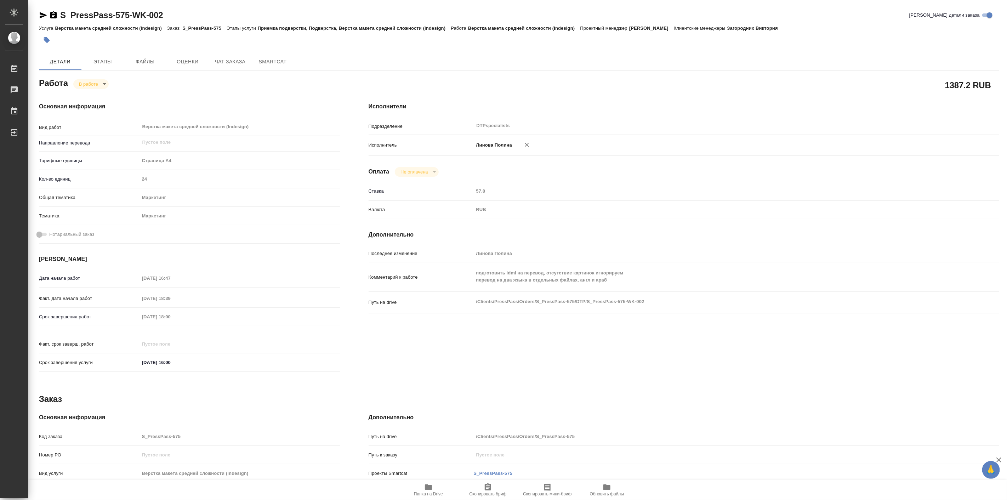
type textarea "x"
